Goal: Find specific page/section: Find specific page/section

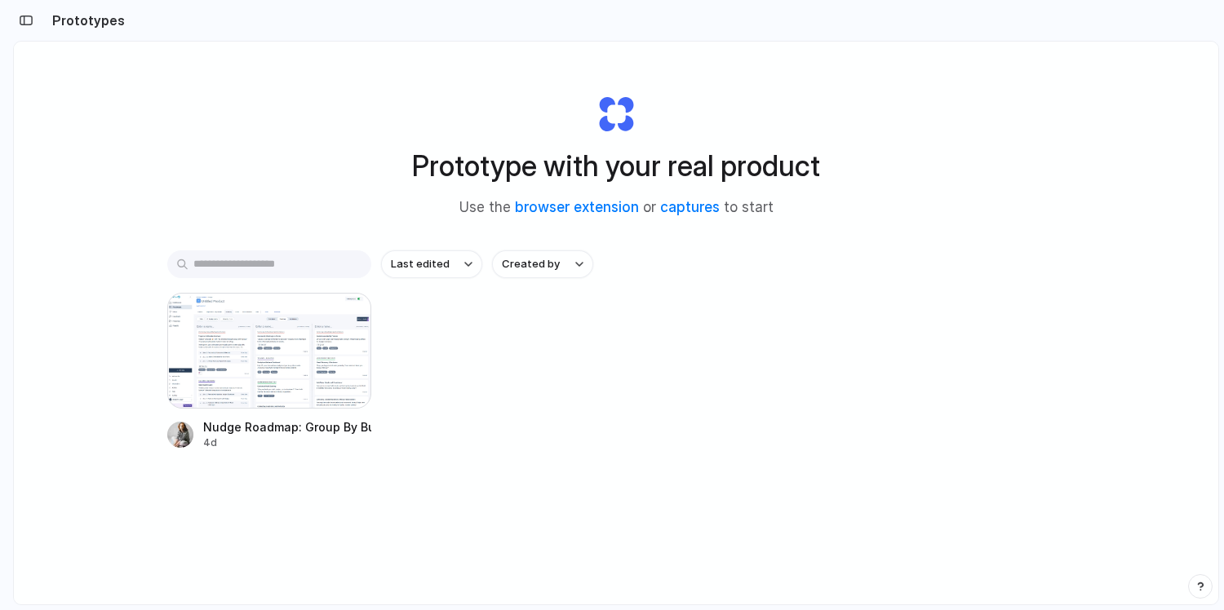
click at [24, 23] on div "button" at bounding box center [26, 20] width 15 height 11
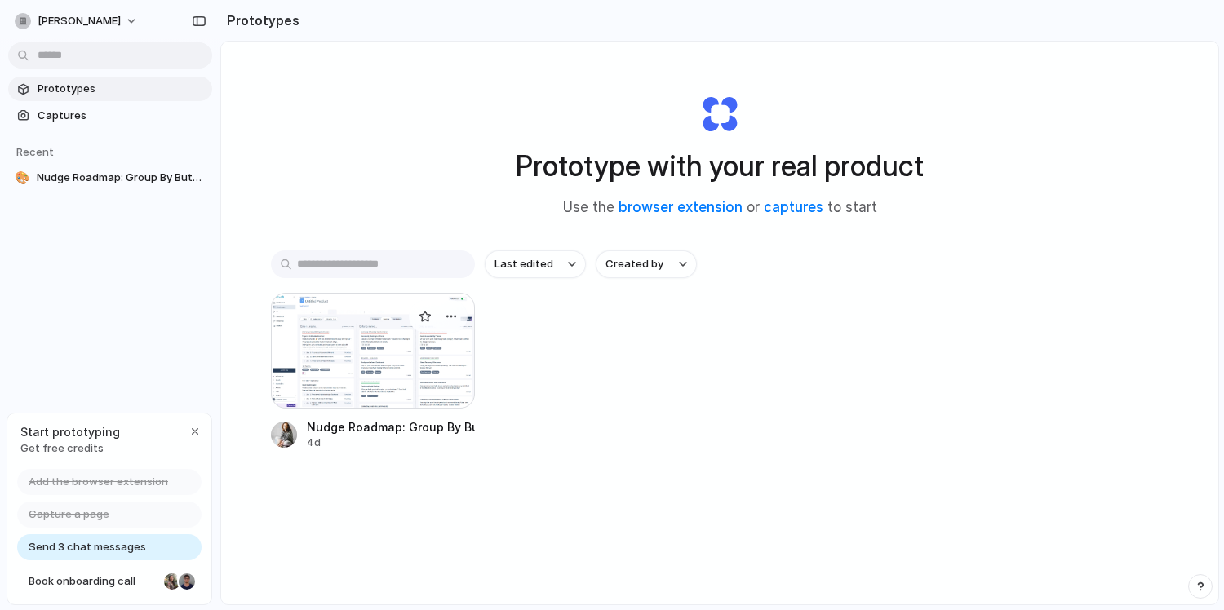
click at [362, 353] on div at bounding box center [373, 351] width 204 height 116
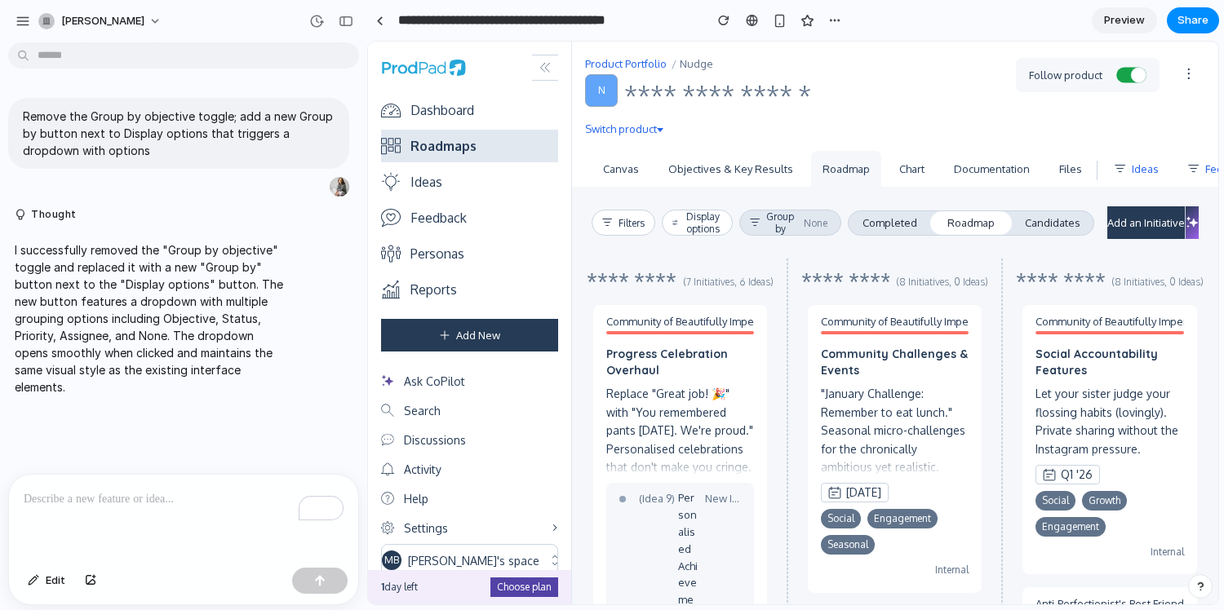
click at [778, 213] on button "Group by None" at bounding box center [790, 223] width 102 height 26
click at [774, 223] on div "Objective Status Priority Assignee None" at bounding box center [793, 323] width 850 height 563
drag, startPoint x: 908, startPoint y: 227, endPoint x: 872, endPoint y: 249, distance: 42.1
click at [908, 227] on link "Completed" at bounding box center [890, 222] width 82 height 23
click at [1046, 223] on link "Candidates" at bounding box center [1053, 222] width 82 height 23
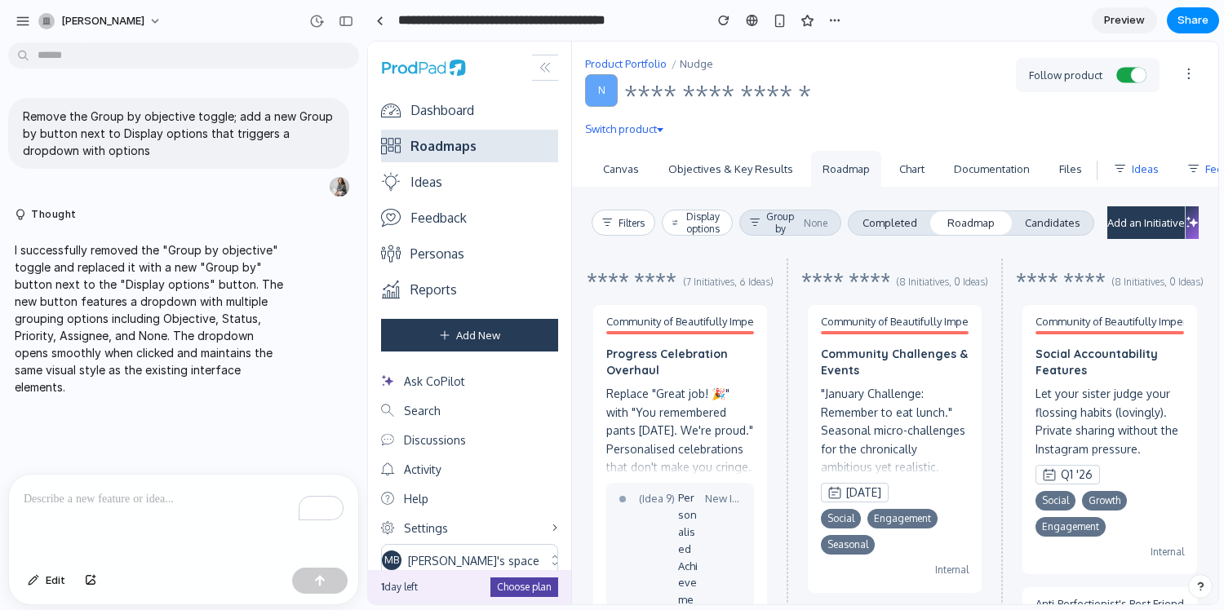
click at [796, 221] on button "Group by None" at bounding box center [790, 223] width 102 height 26
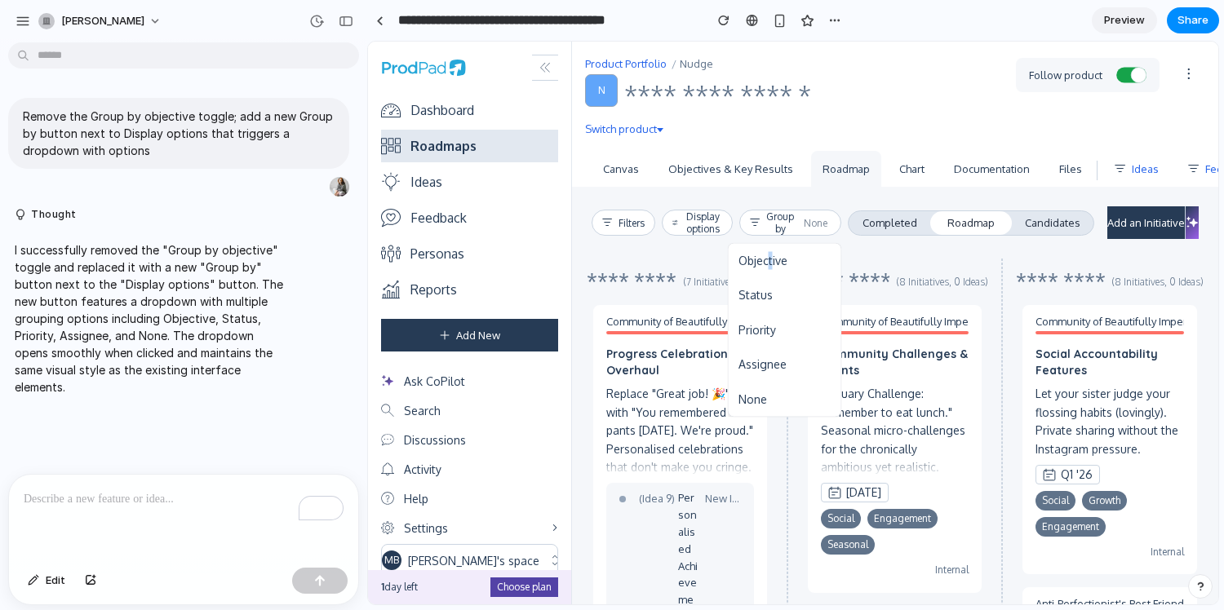
click at [769, 259] on span "Objective" at bounding box center [762, 261] width 49 height 18
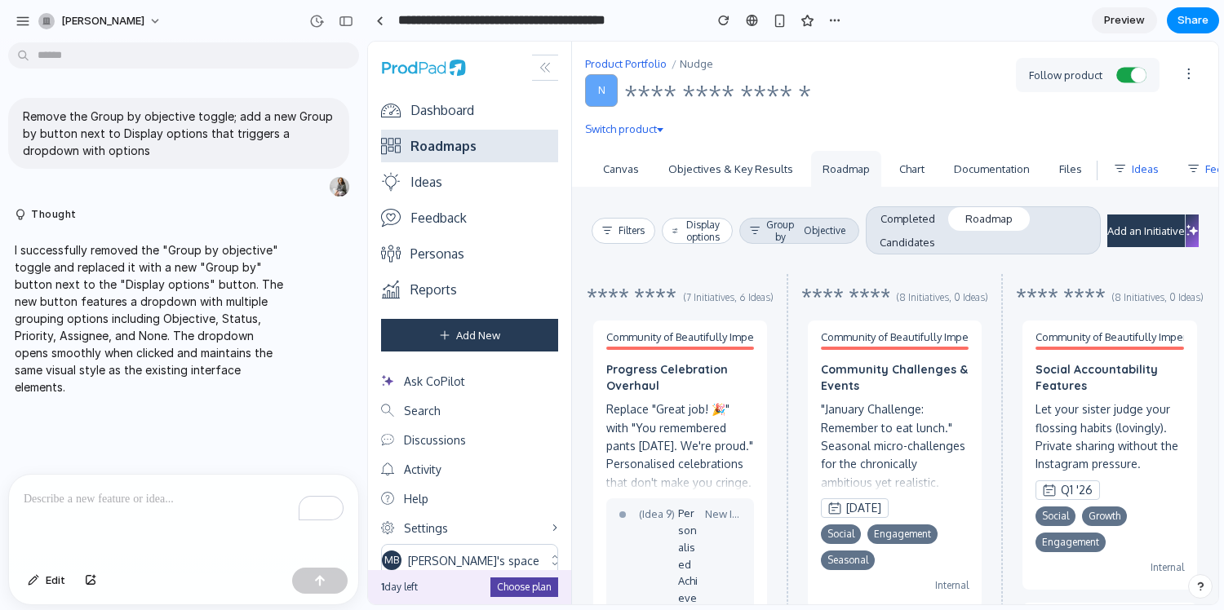
click at [783, 236] on button "Group by Objective" at bounding box center [799, 231] width 120 height 26
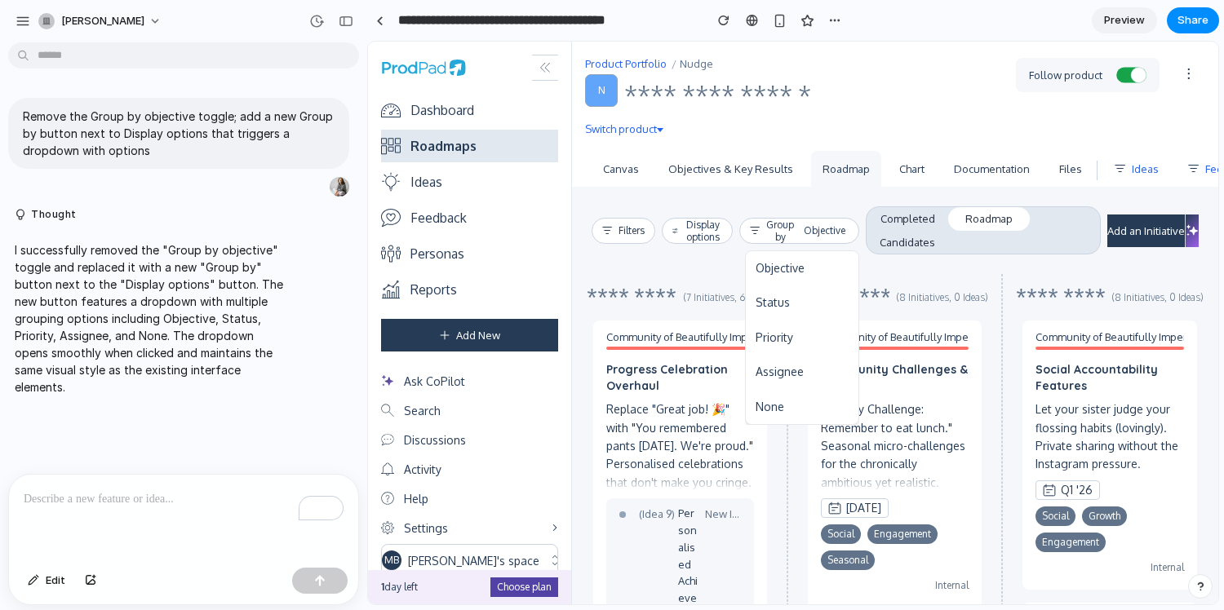
click at [778, 311] on span "Status" at bounding box center [773, 303] width 34 height 18
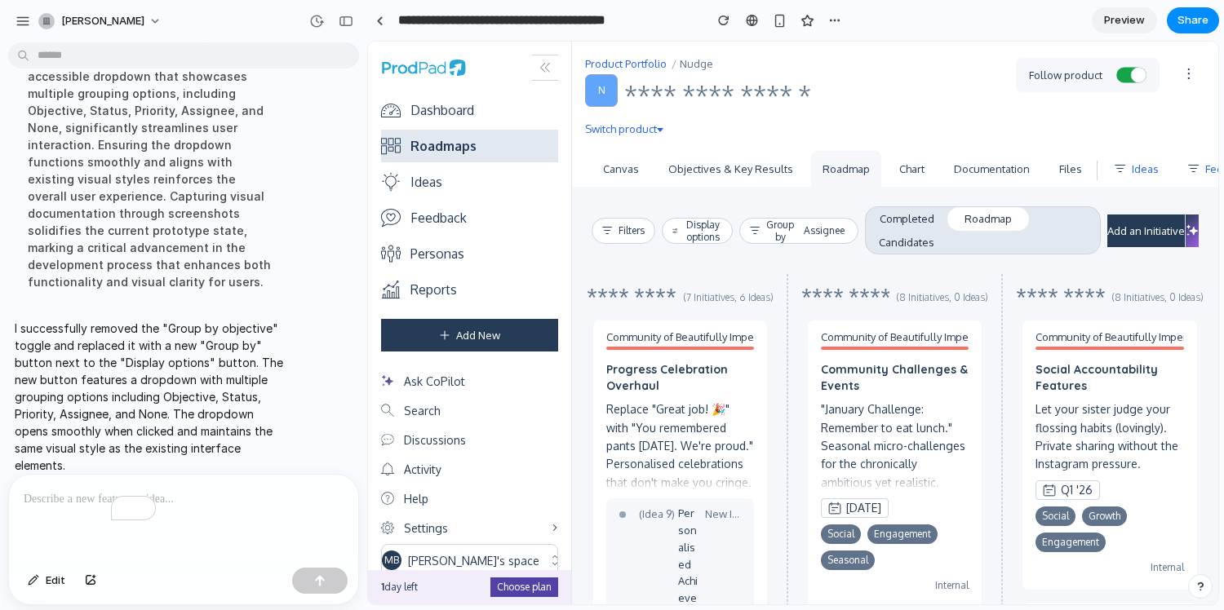
scroll to position [3039, 0]
